Goal: Task Accomplishment & Management: Use online tool/utility

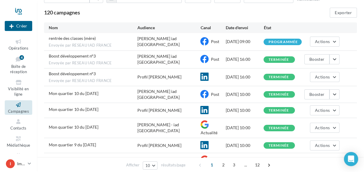
scroll to position [53, 0]
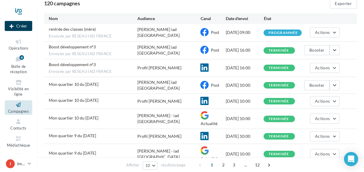
click at [27, 27] on button "Créer" at bounding box center [18, 26] width 27 height 10
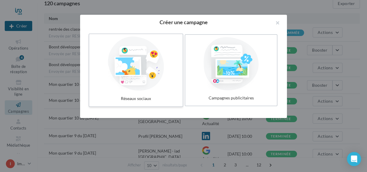
click at [147, 73] on div at bounding box center [136, 64] width 89 height 54
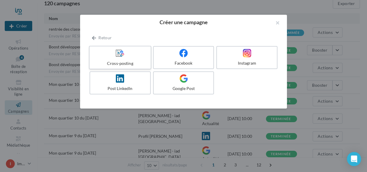
click at [126, 62] on div "Cross-posting" at bounding box center [120, 63] width 56 height 6
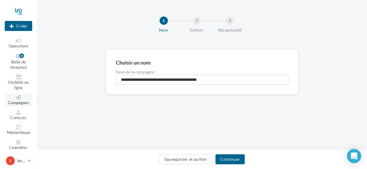
click at [22, 102] on span "Campagnes" at bounding box center [18, 102] width 21 height 5
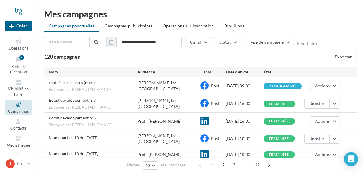
click at [297, 86] on div "programmée" at bounding box center [283, 87] width 30 height 4
click at [322, 86] on span "Actions" at bounding box center [322, 85] width 15 height 5
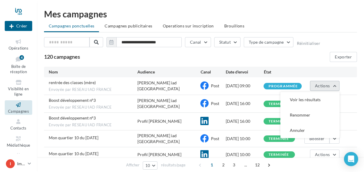
click at [322, 85] on span "Actions" at bounding box center [322, 85] width 15 height 5
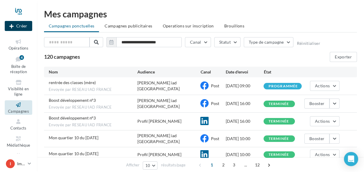
click at [17, 25] on button "Créer" at bounding box center [18, 26] width 27 height 10
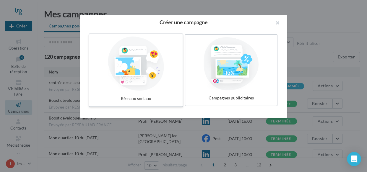
click at [136, 76] on div at bounding box center [136, 64] width 89 height 54
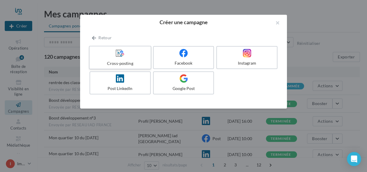
click at [116, 54] on icon at bounding box center [120, 53] width 9 height 9
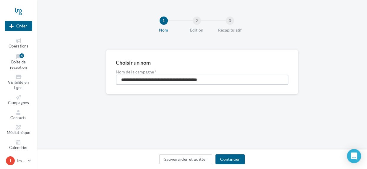
drag, startPoint x: 179, startPoint y: 80, endPoint x: 112, endPoint y: 79, distance: 67.1
click at [112, 79] on div "**********" at bounding box center [202, 72] width 192 height 45
click at [154, 79] on input "**********" at bounding box center [202, 80] width 173 height 10
drag, startPoint x: 180, startPoint y: 80, endPoint x: 106, endPoint y: 76, distance: 74.0
click at [106, 76] on div "**********" at bounding box center [202, 72] width 192 height 45
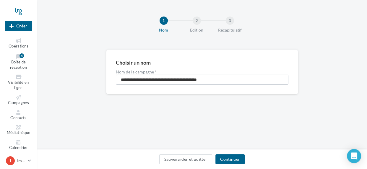
click at [297, 27] on div "1 Nom 2 Edition 3 Récapitulatif" at bounding box center [211, 26] width 330 height 35
